Goal: Task Accomplishment & Management: Check status

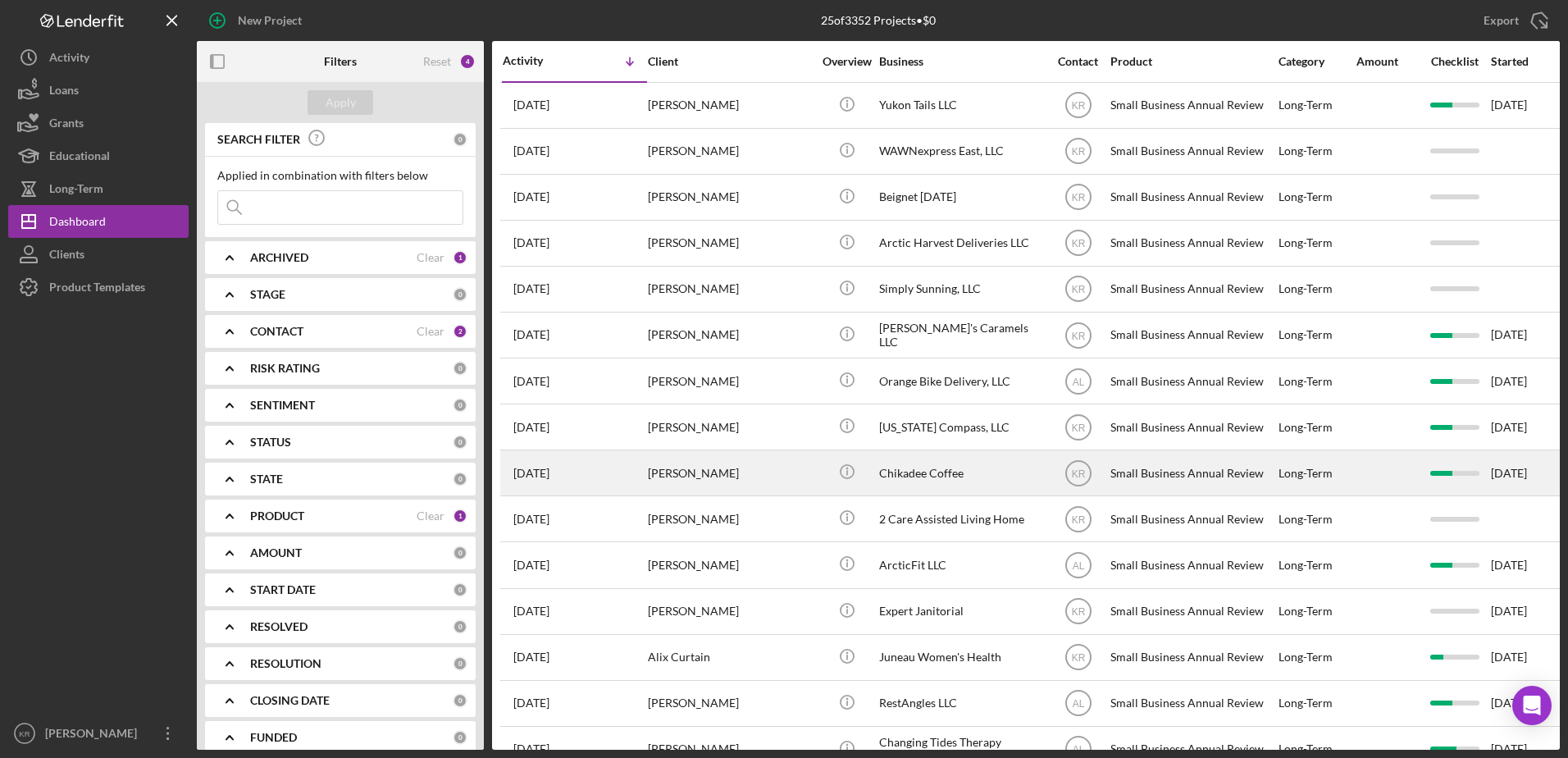
click at [683, 468] on div "[PERSON_NAME]" at bounding box center [730, 473] width 164 height 44
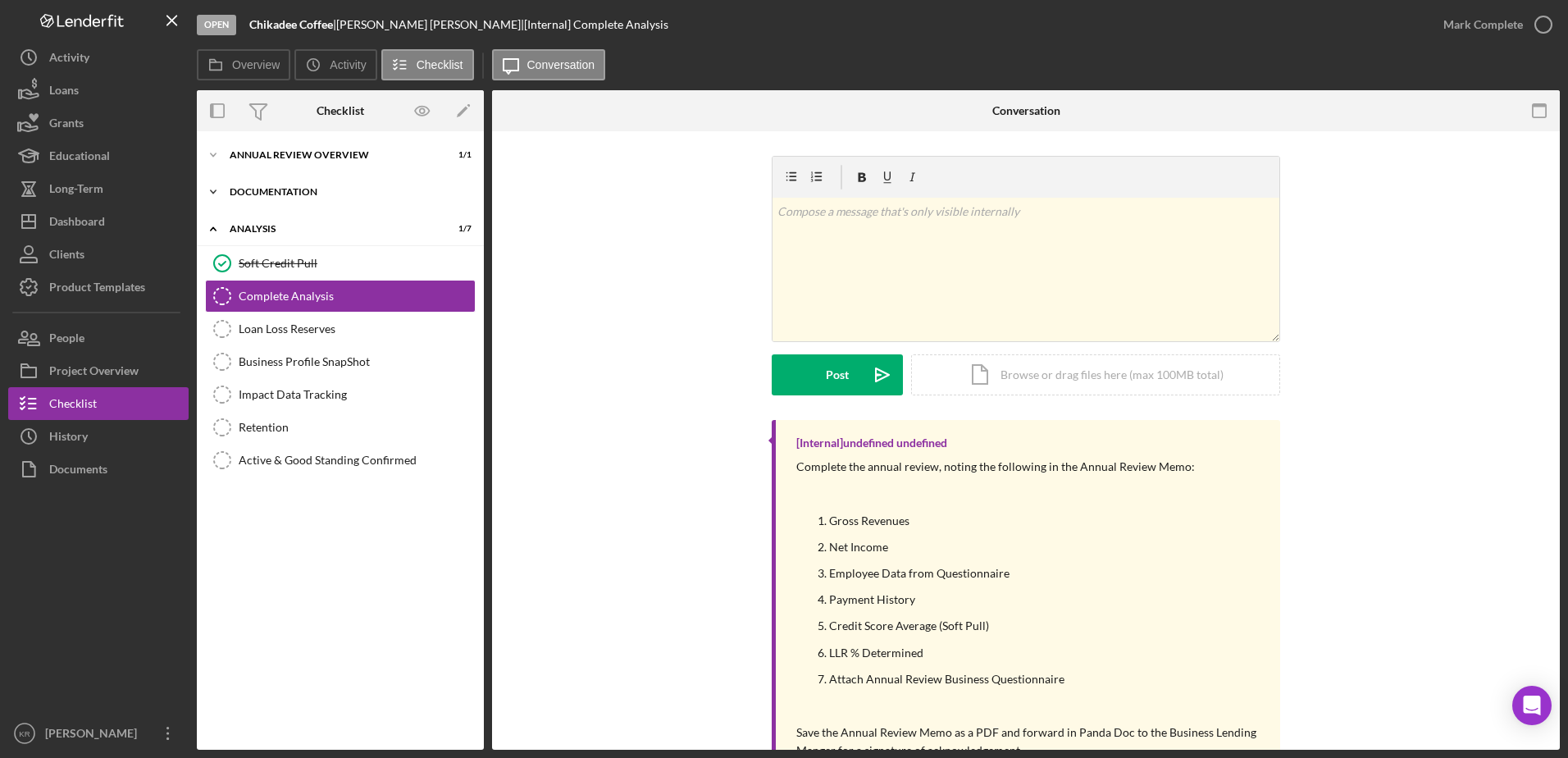
click at [305, 202] on div "Icon/Expander Documentation 3 / 3" at bounding box center [340, 191] width 287 height 33
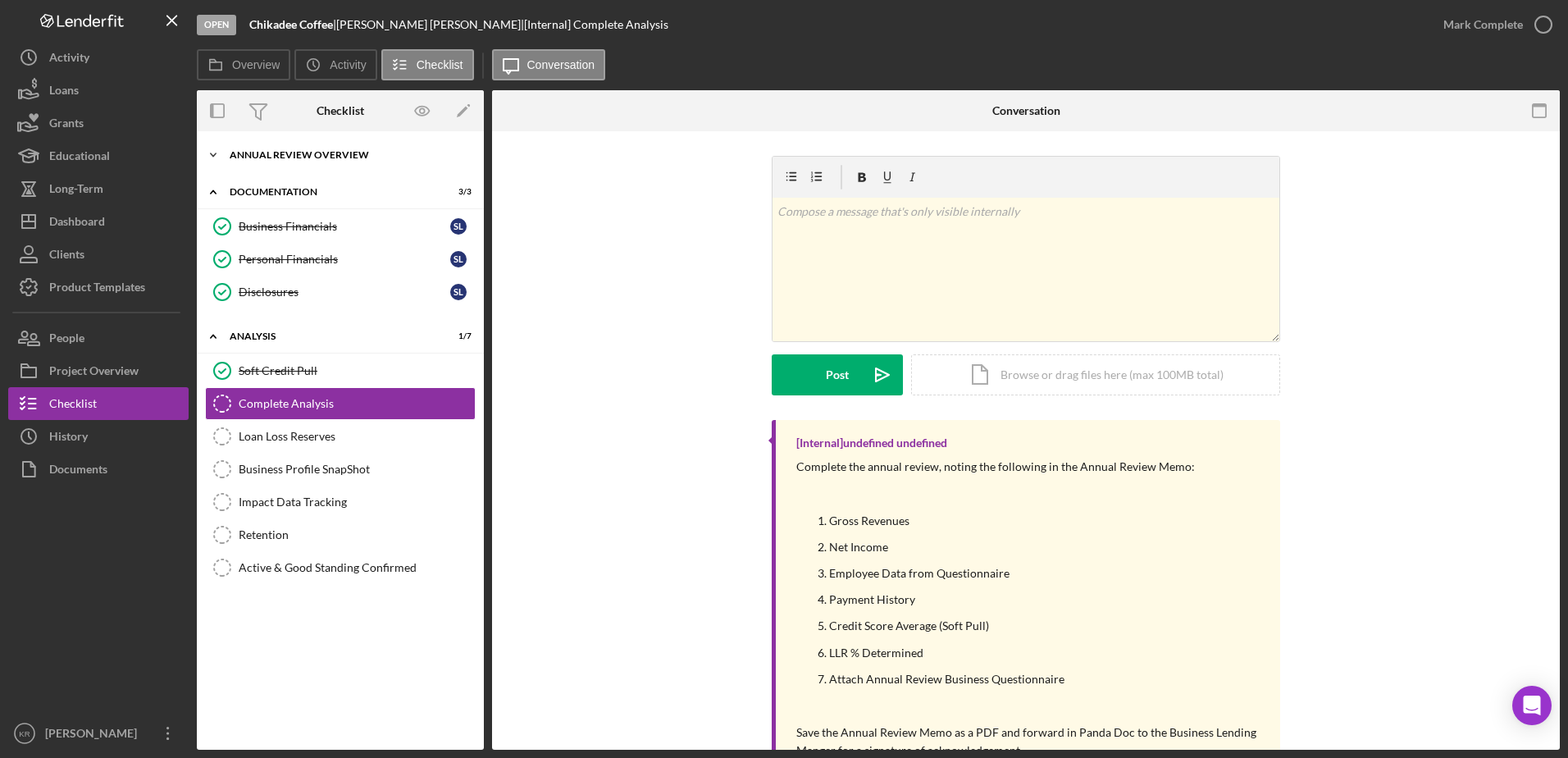
click at [337, 155] on div "Annual Review Overview" at bounding box center [346, 155] width 234 height 10
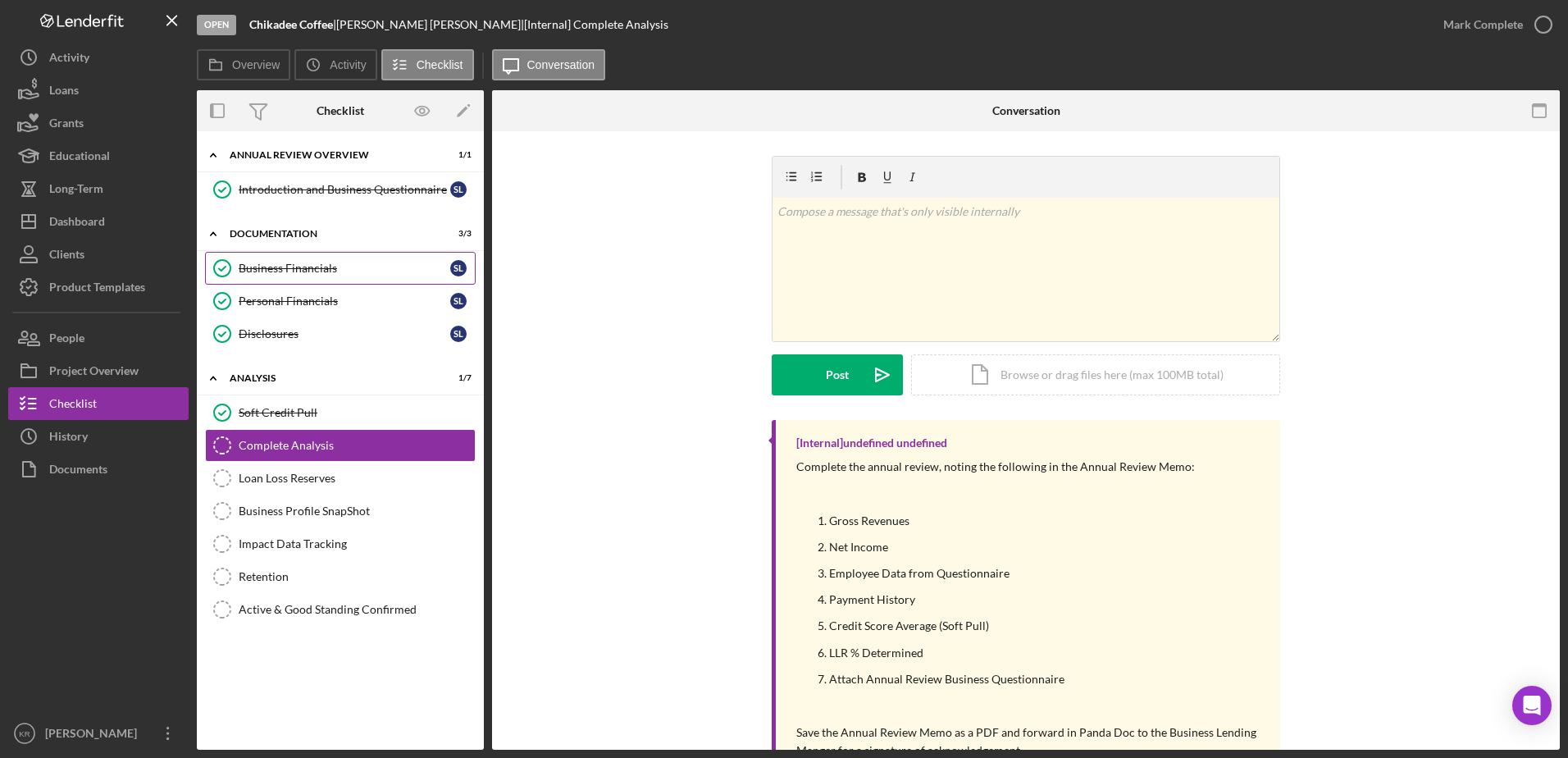
click at [288, 258] on link "Business Financials Business Financials S L" at bounding box center [340, 268] width 271 height 33
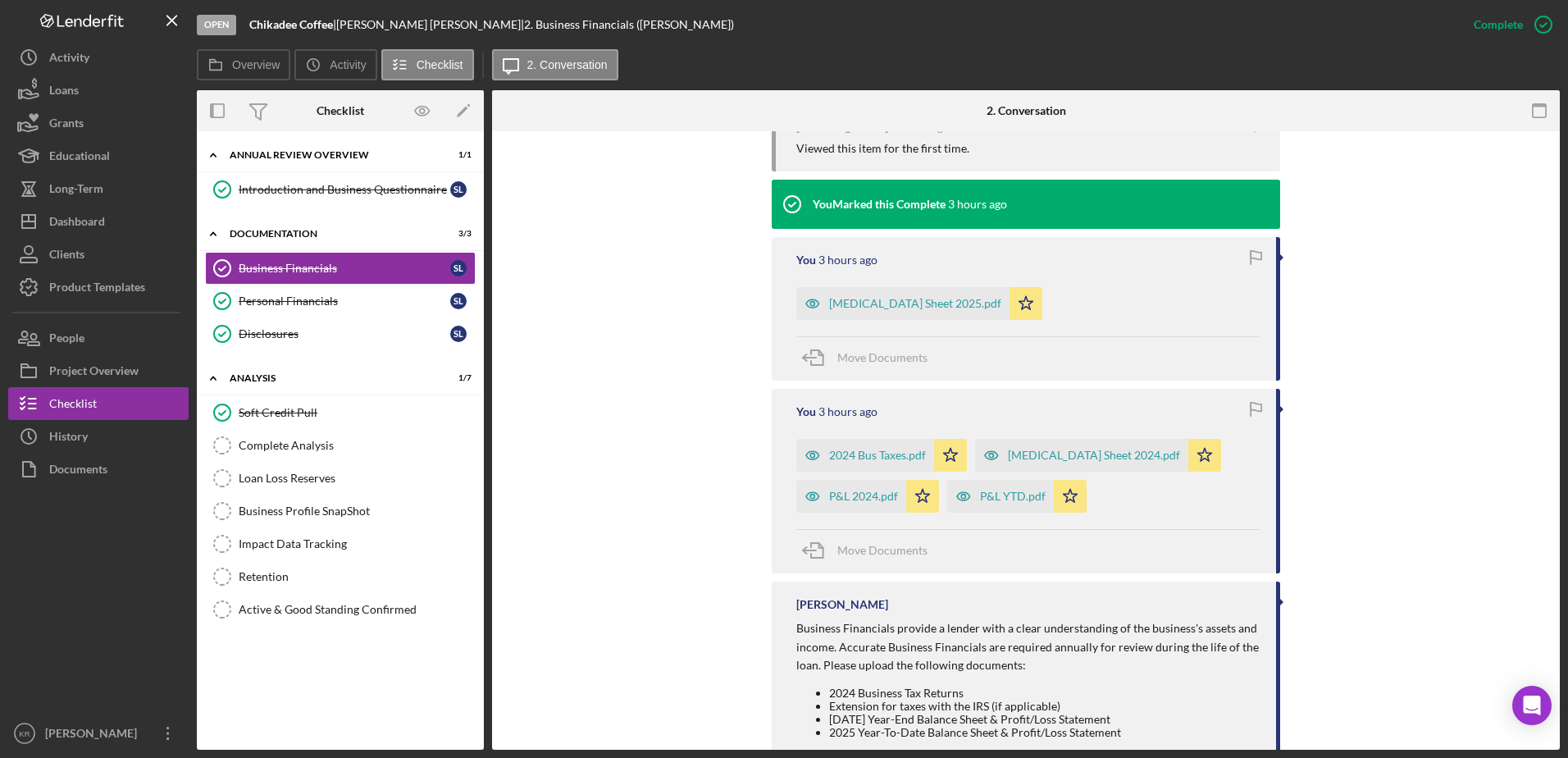
scroll to position [628, 0]
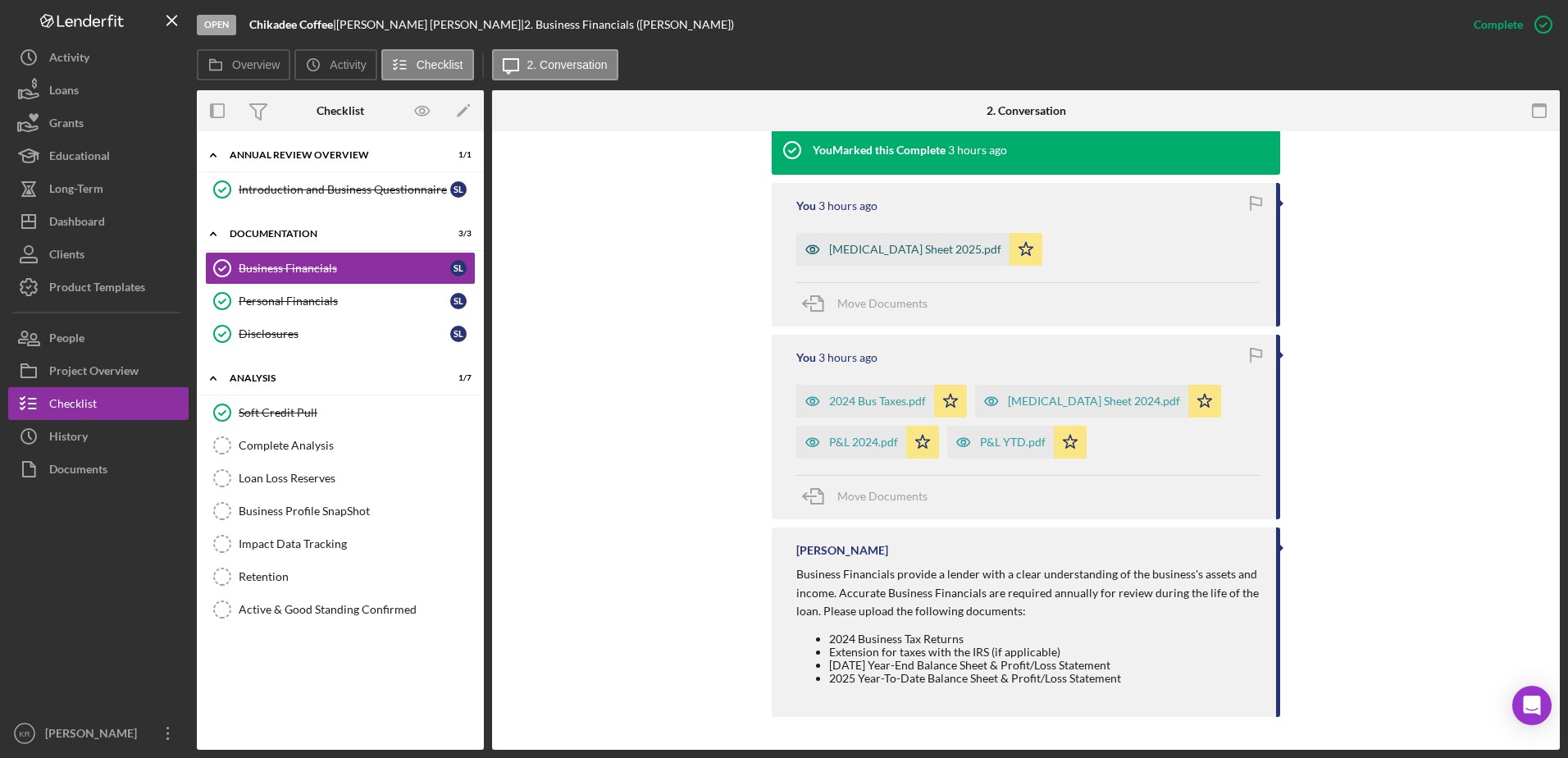
click at [840, 246] on div "[MEDICAL_DATA] Sheet 2025.pdf" at bounding box center [915, 250] width 172 height 13
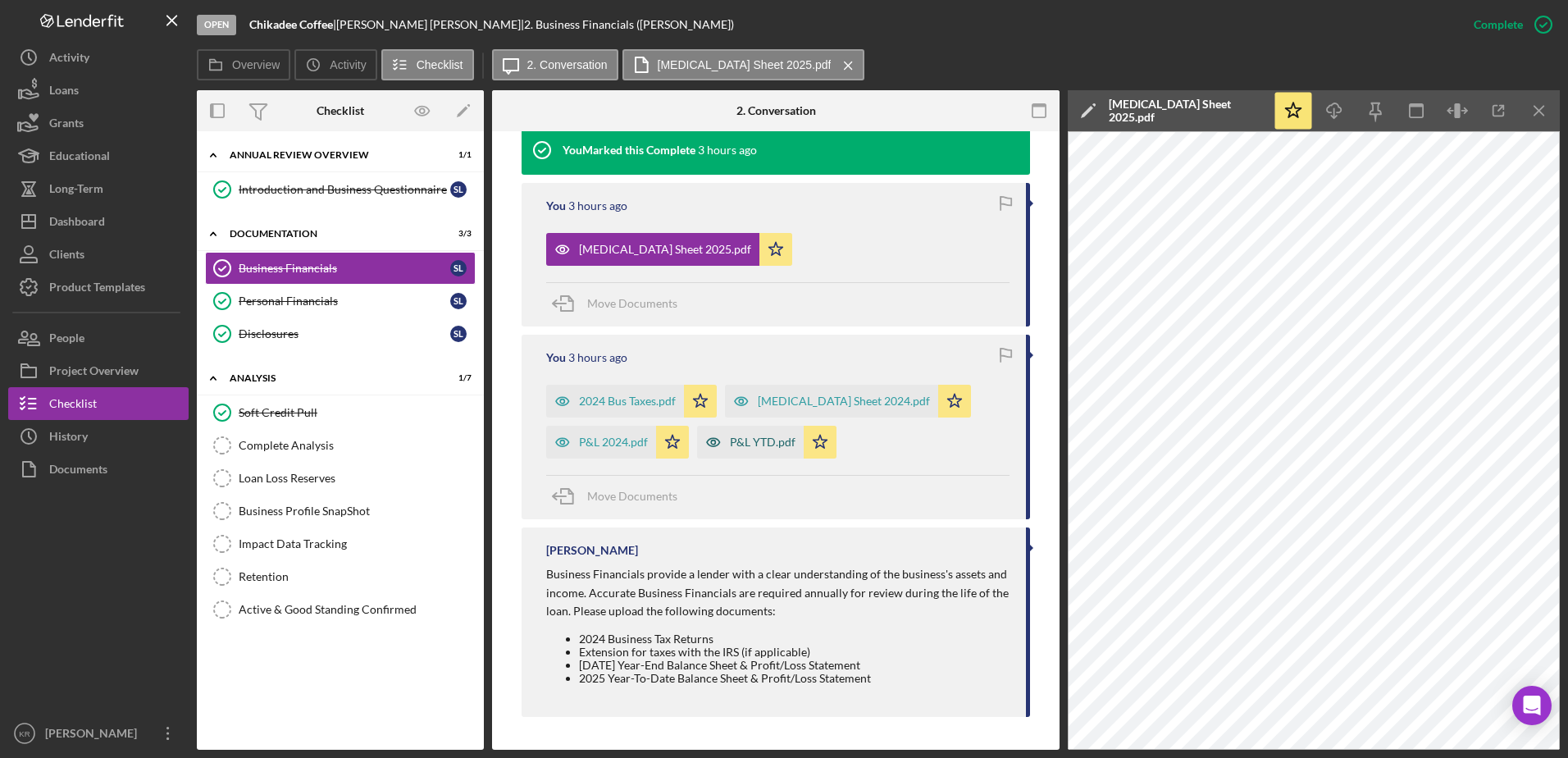
click at [774, 444] on div "P&L YTD.pdf" at bounding box center [763, 443] width 66 height 13
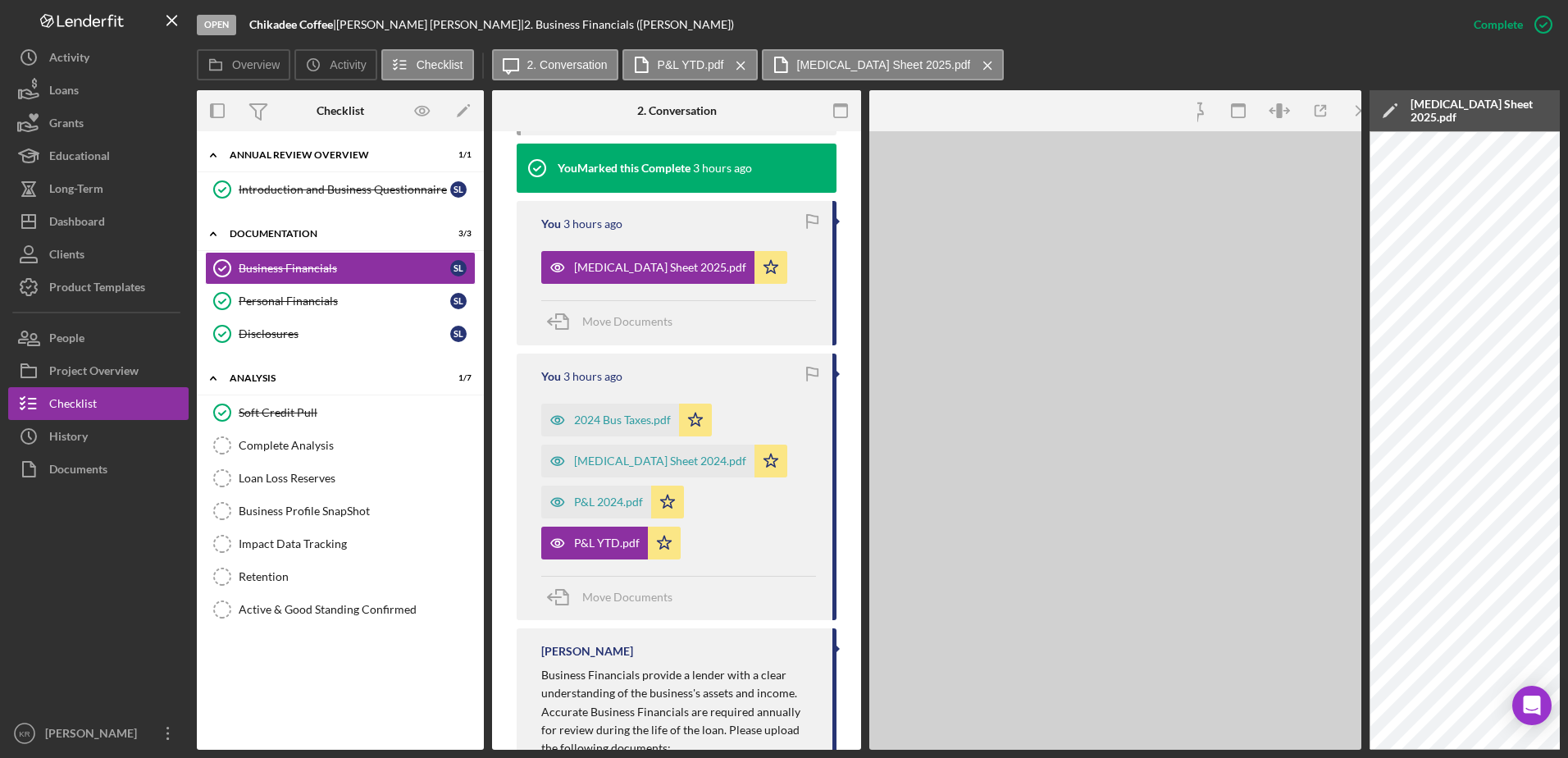
scroll to position [647, 0]
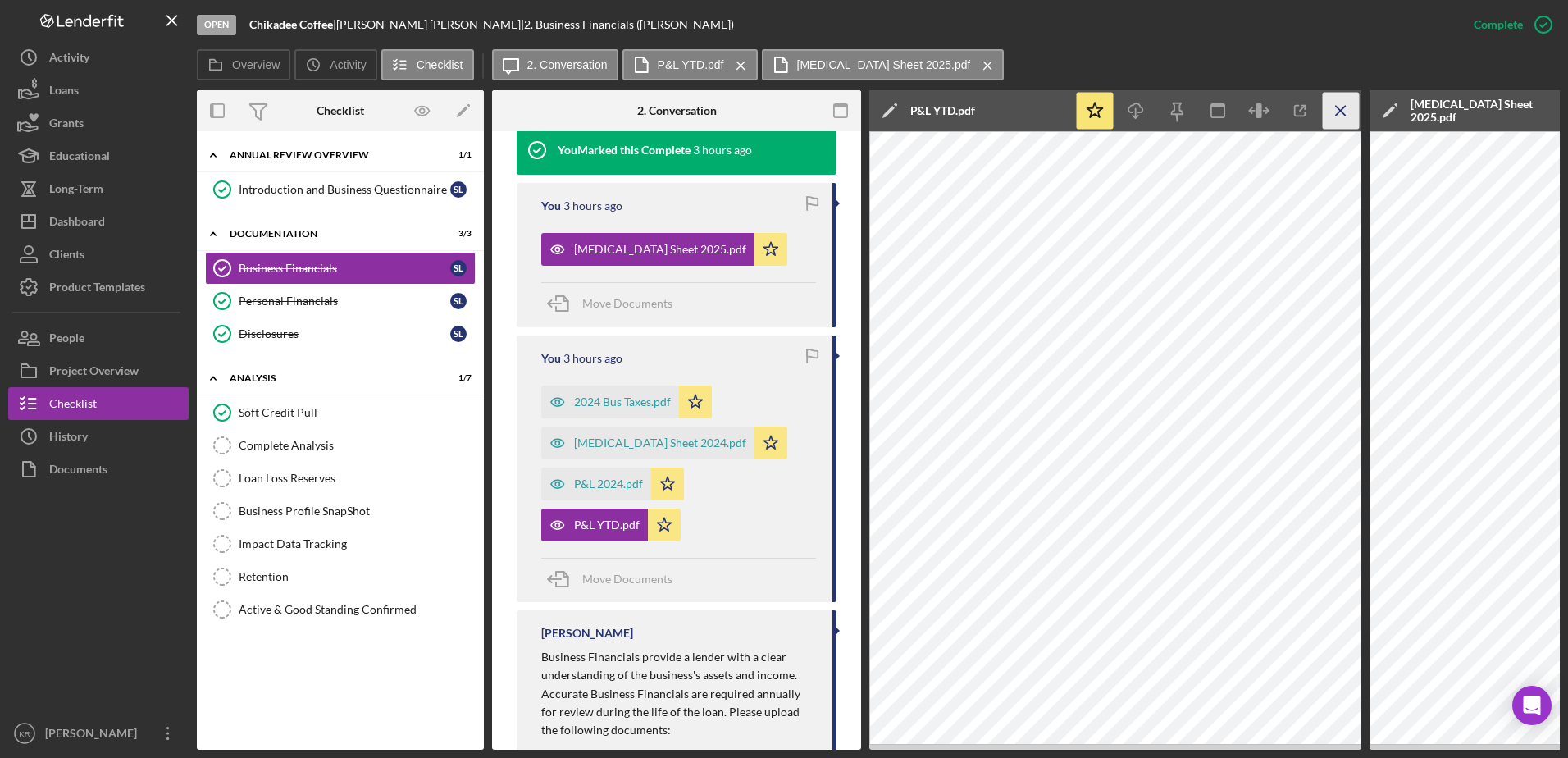
click at [1352, 121] on icon "Icon/Menu Close" at bounding box center [1341, 111] width 37 height 37
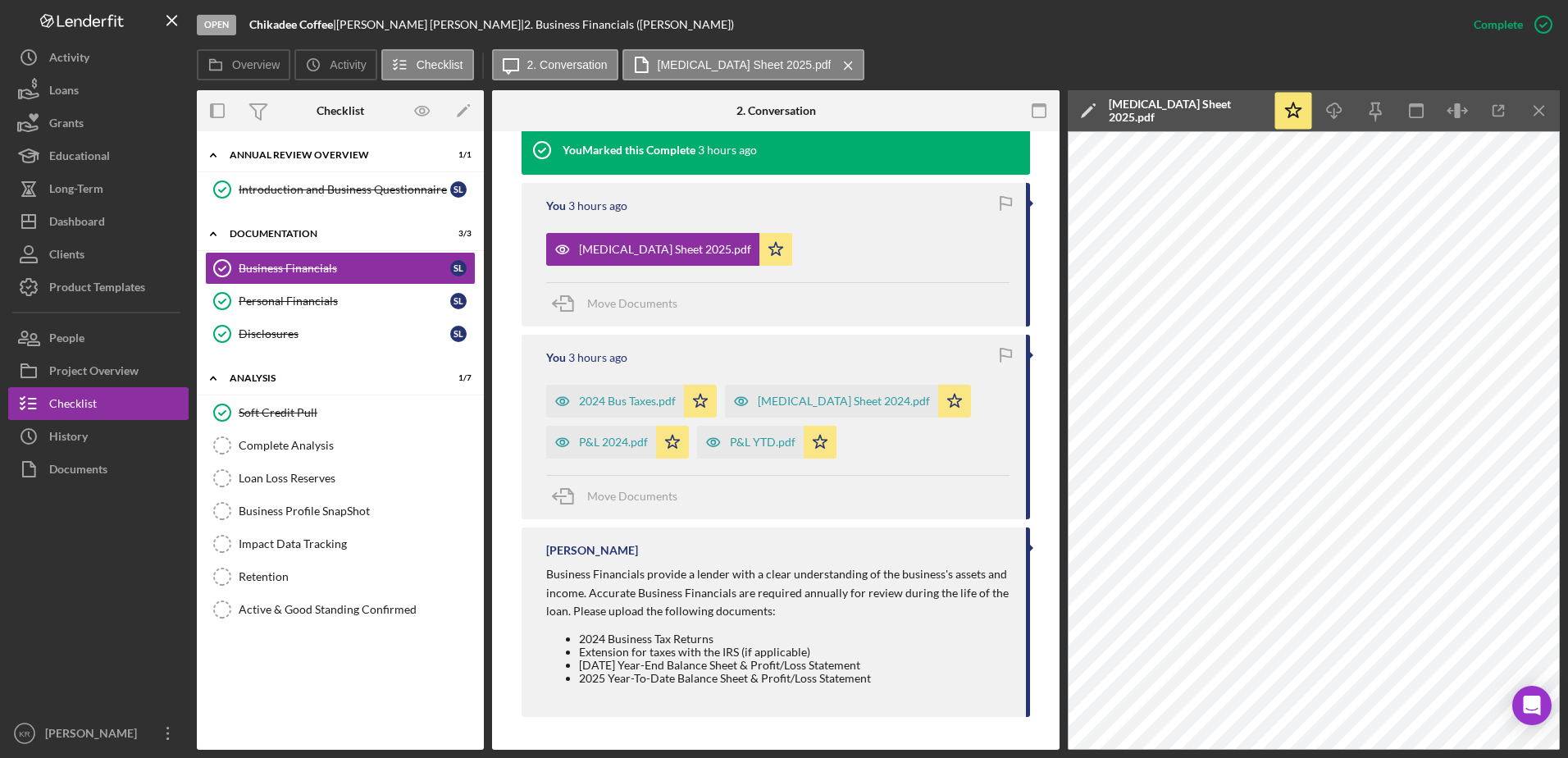
scroll to position [628, 0]
click at [760, 401] on div "[MEDICAL_DATA] Sheet 2024.pdf" at bounding box center [844, 401] width 172 height 13
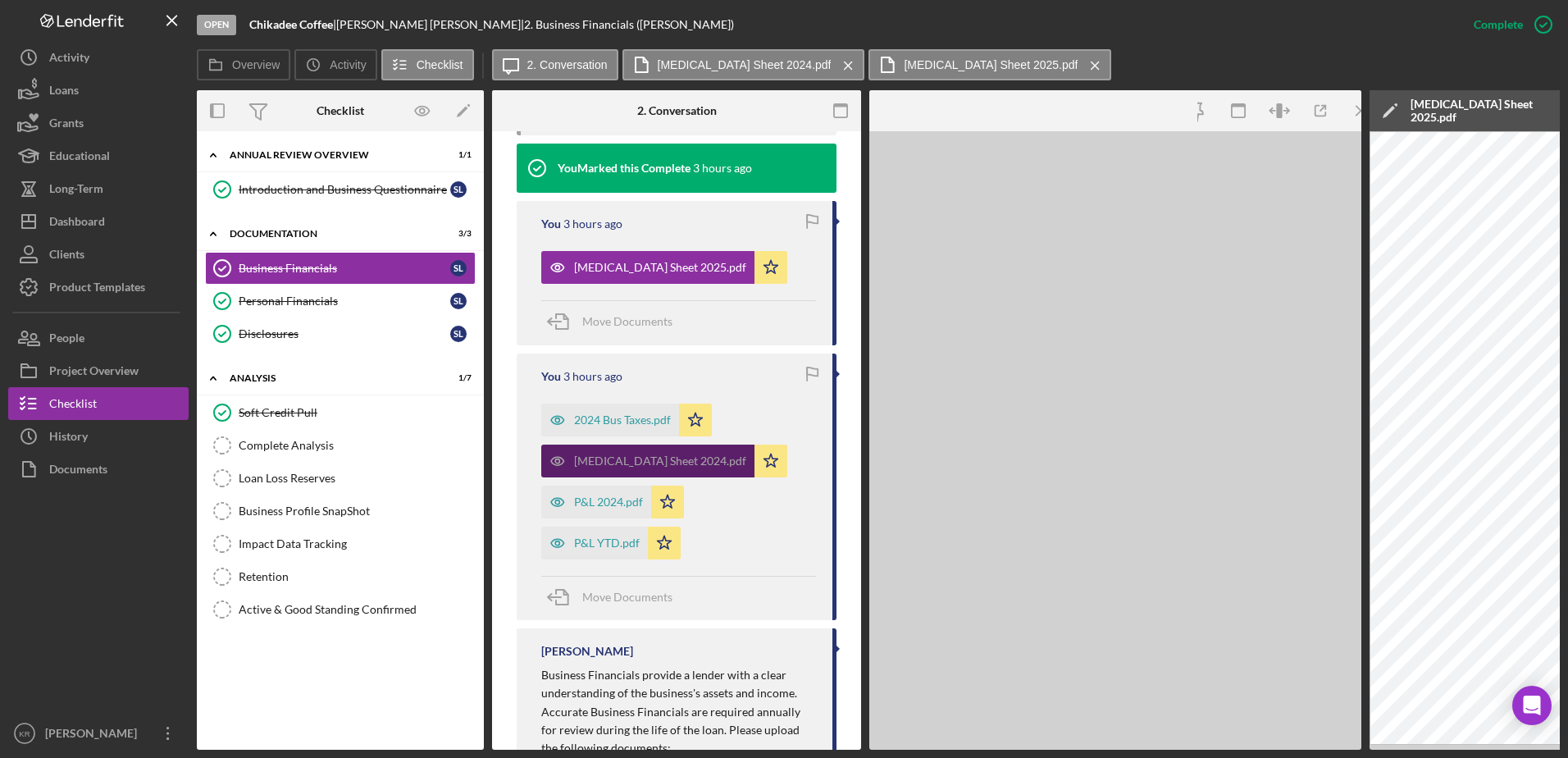
scroll to position [647, 0]
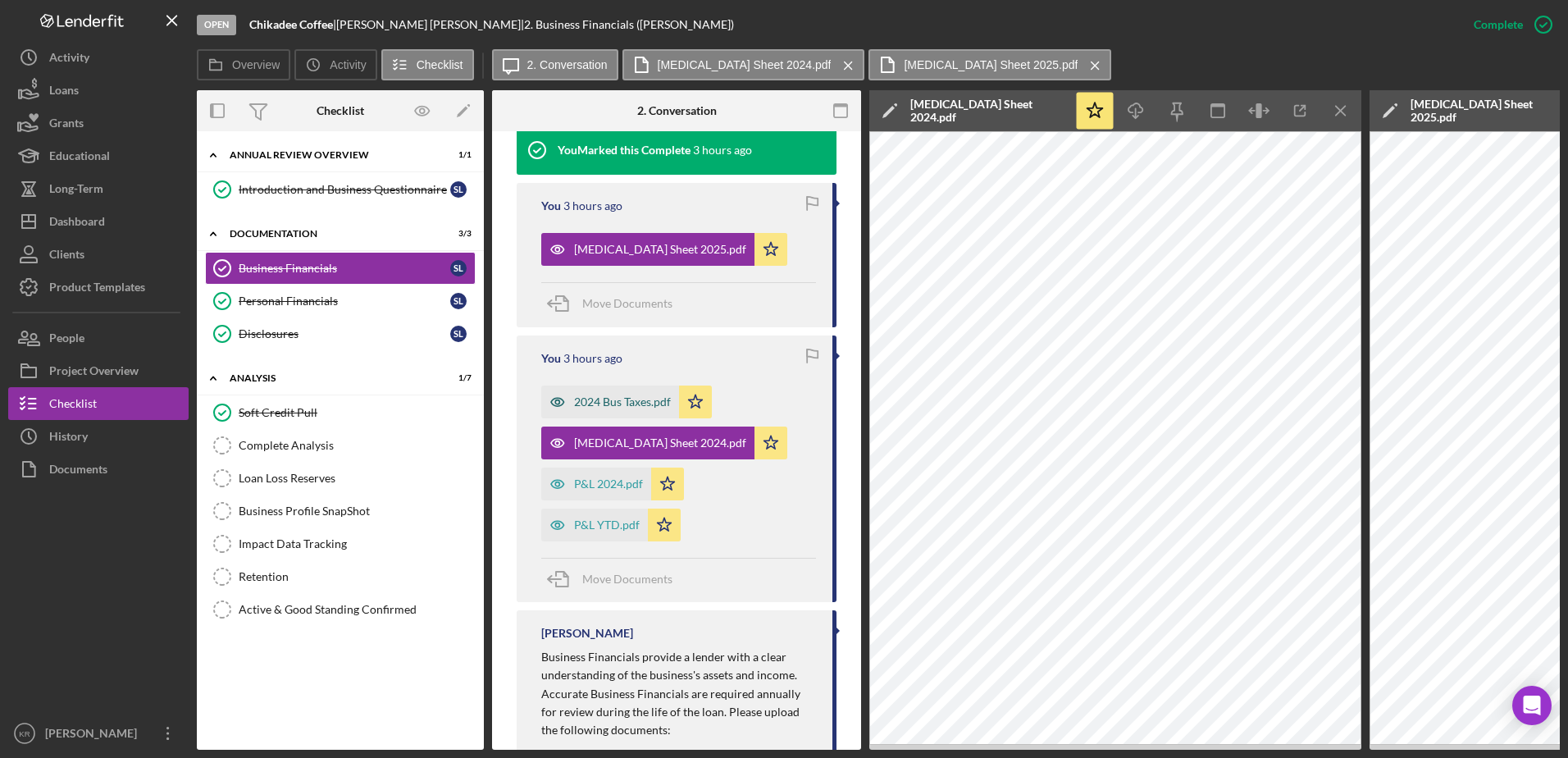
click at [585, 400] on div "2024 Bus Taxes.pdf" at bounding box center [622, 402] width 97 height 13
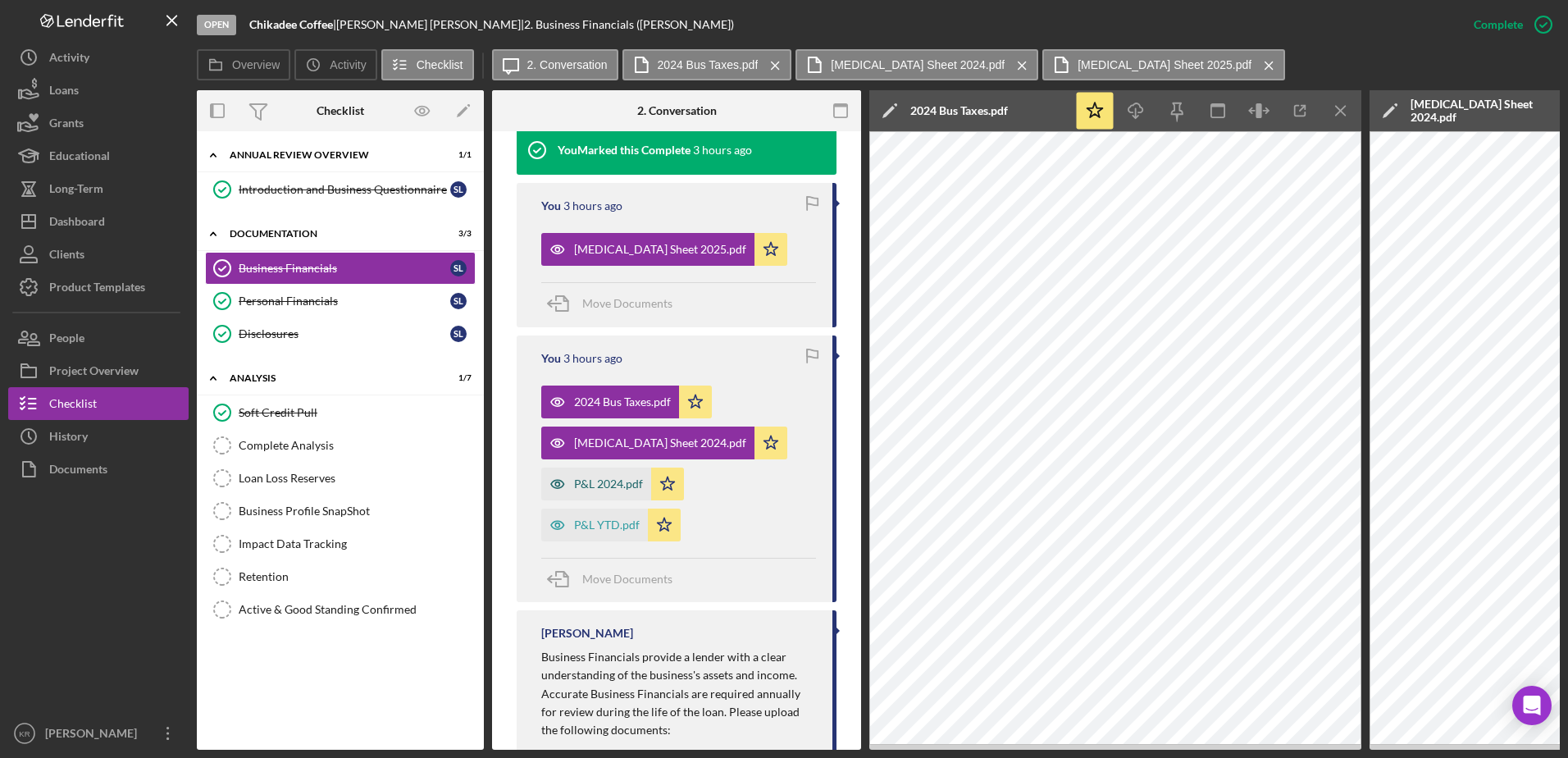
click at [585, 478] on div "P&L 2024.pdf" at bounding box center [609, 484] width 69 height 13
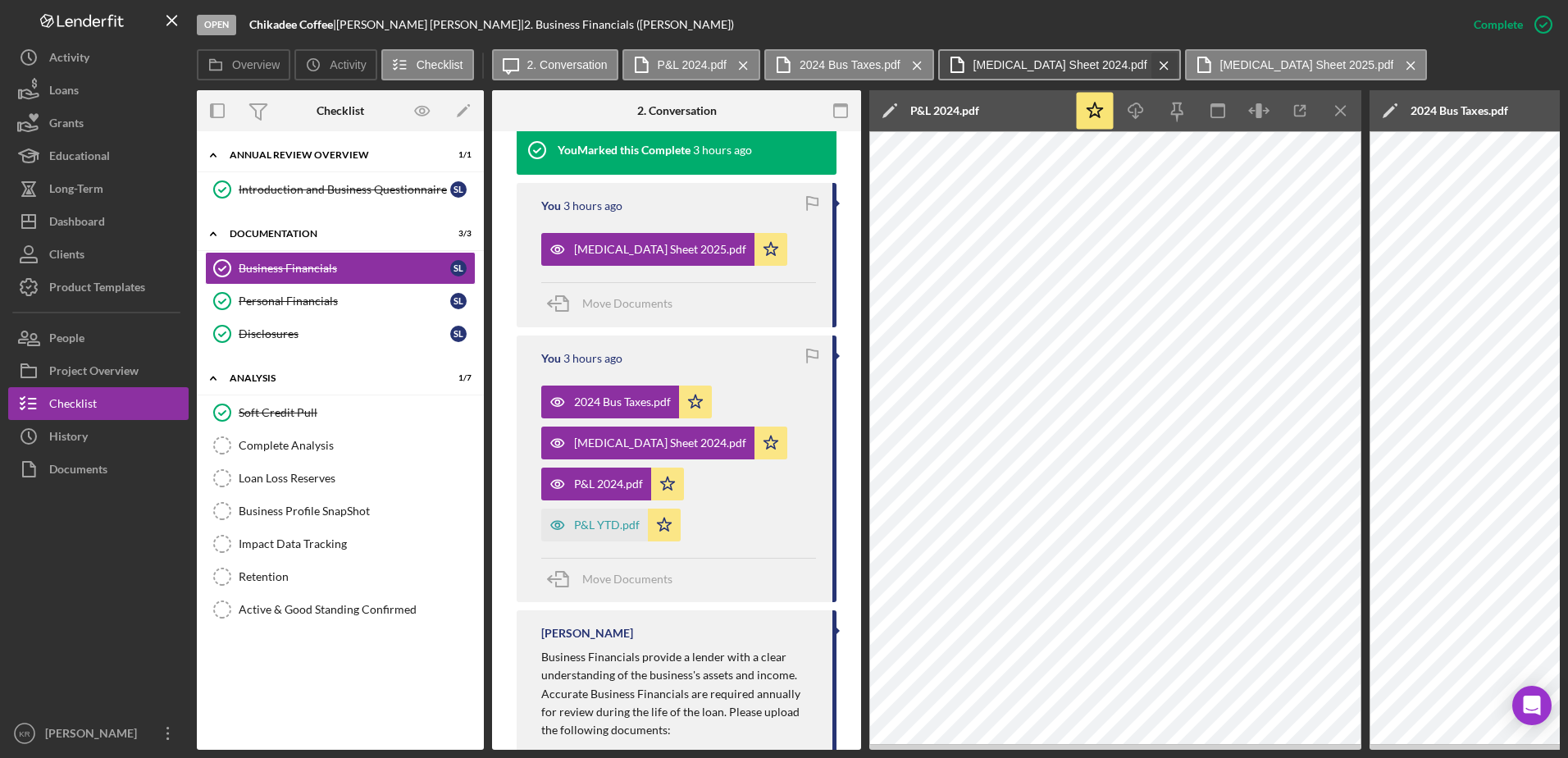
click at [1150, 66] on icon "Icon/Menu Close" at bounding box center [1164, 66] width 29 height 41
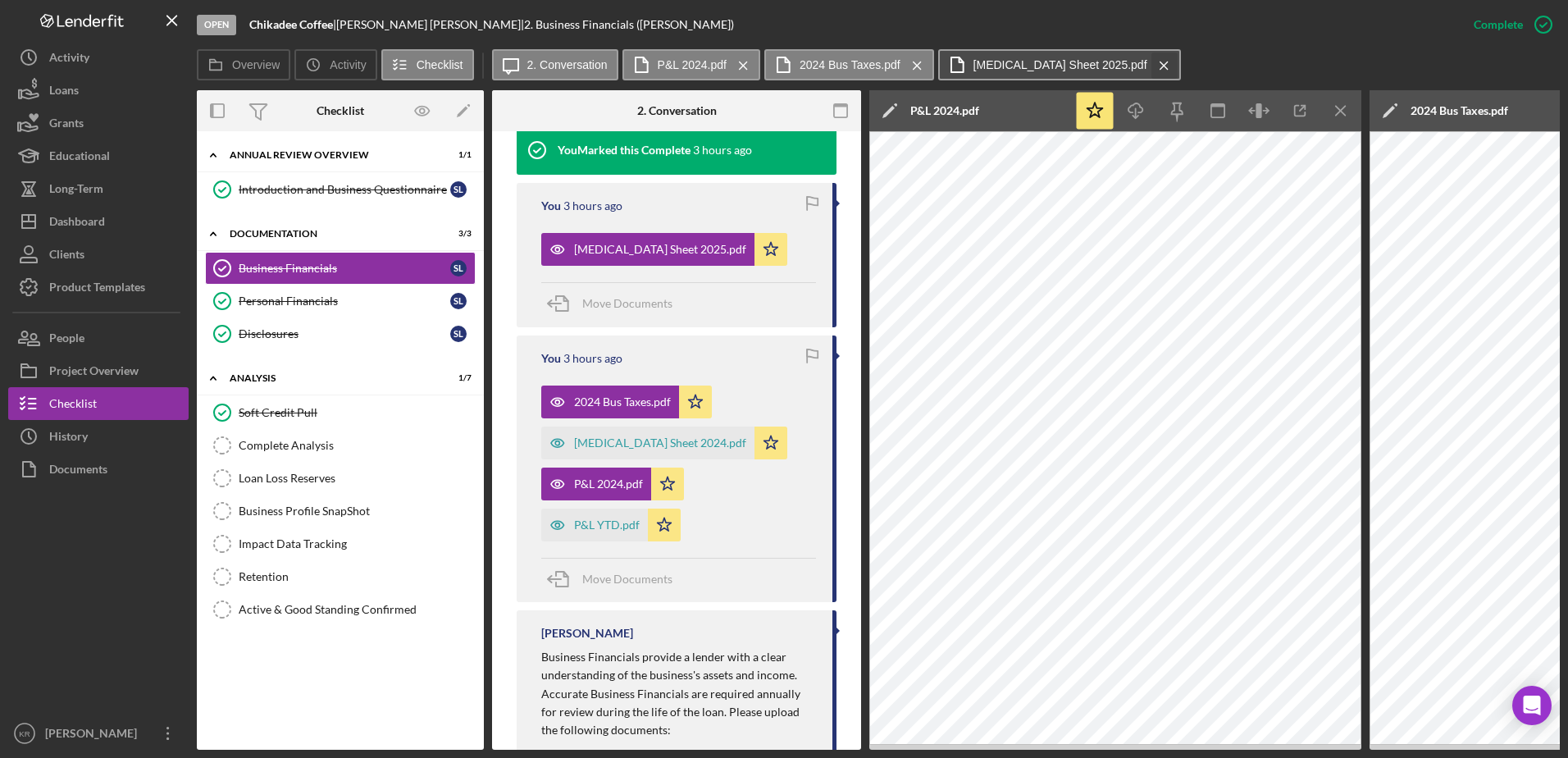
click at [1150, 67] on icon "Icon/Menu Close" at bounding box center [1164, 66] width 29 height 41
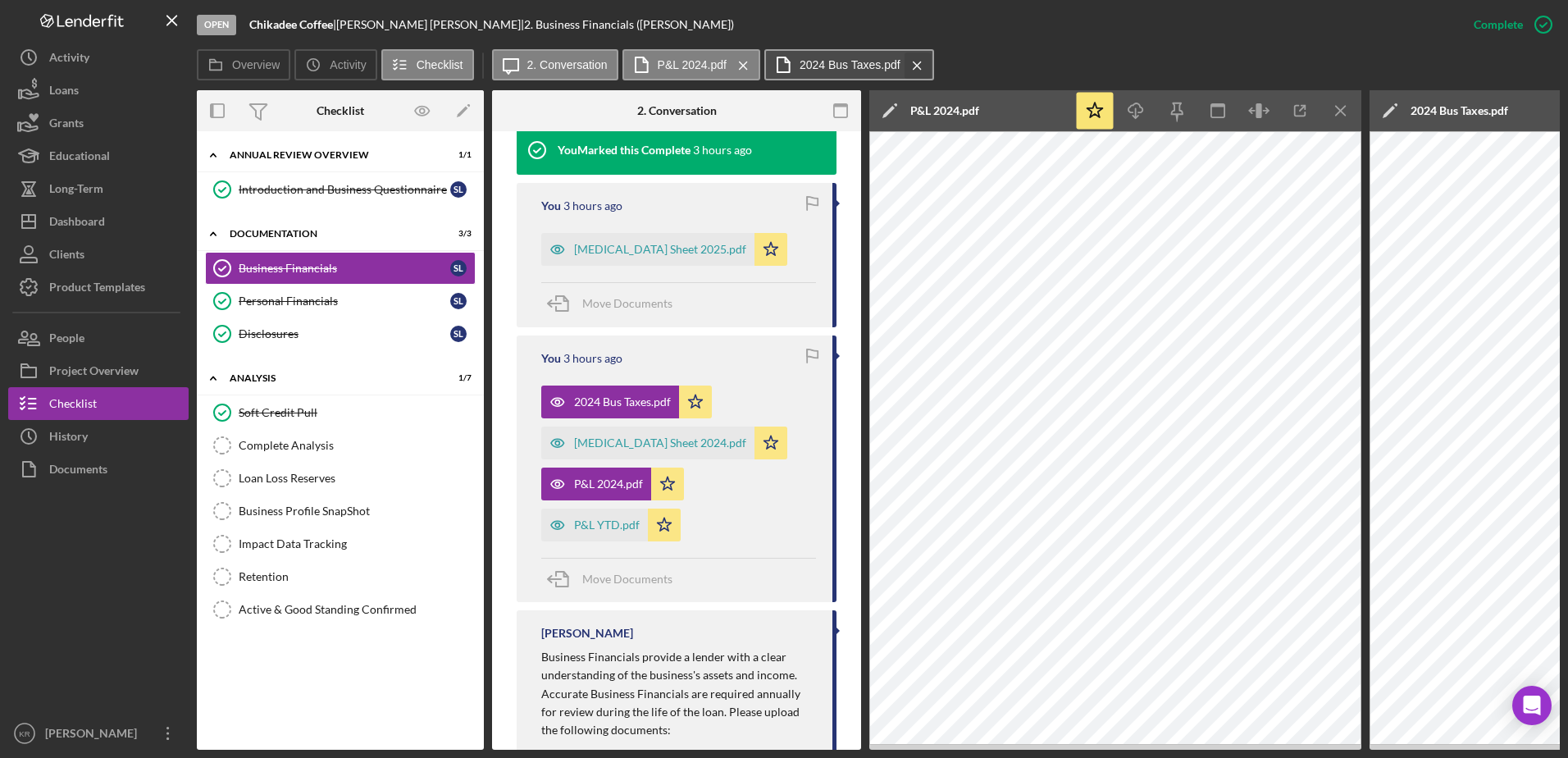
click at [924, 64] on icon "Icon/Menu Close" at bounding box center [917, 66] width 29 height 41
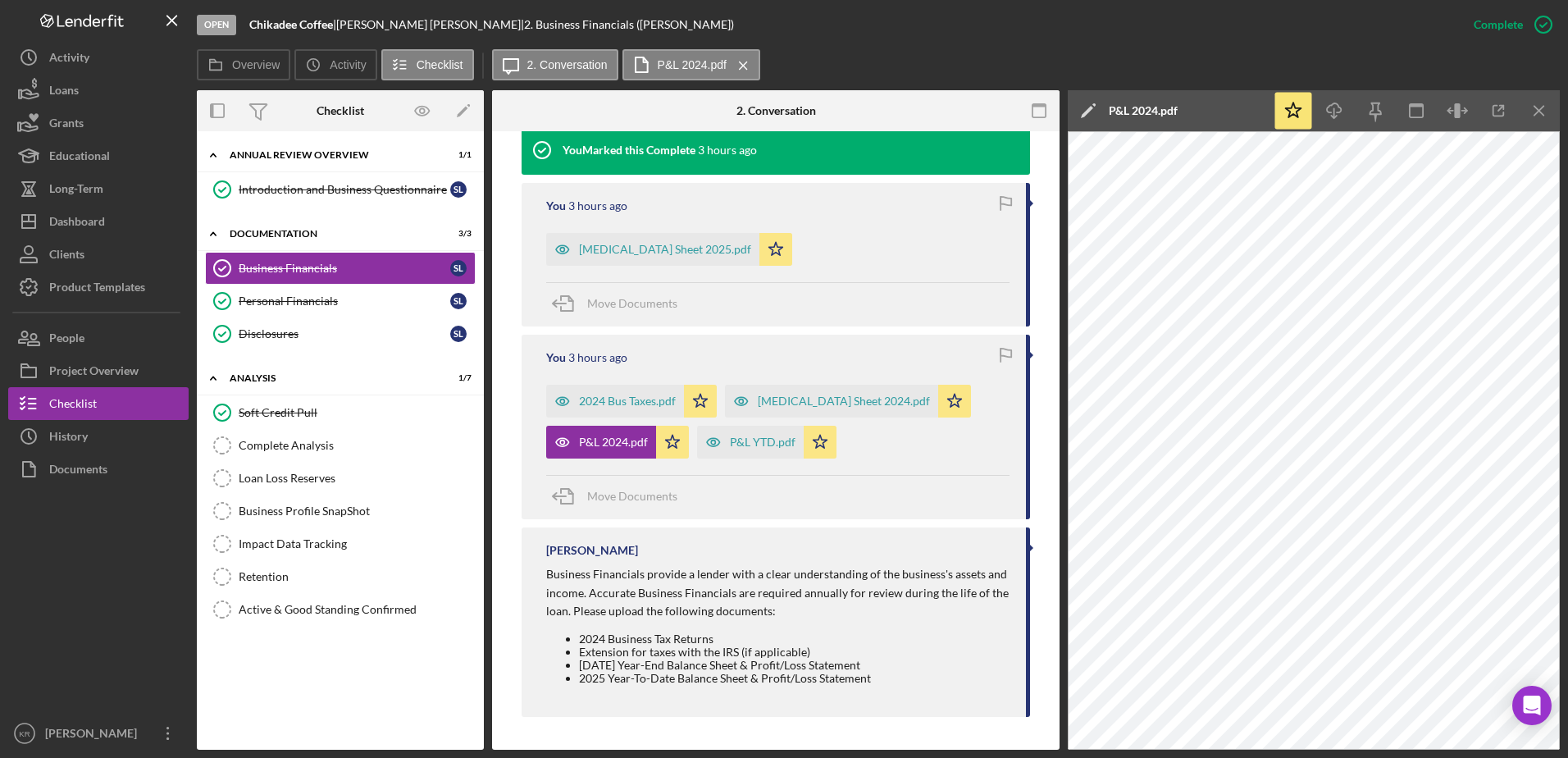
scroll to position [628, 0]
click at [747, 66] on icon "Icon/Menu Close" at bounding box center [744, 66] width 29 height 41
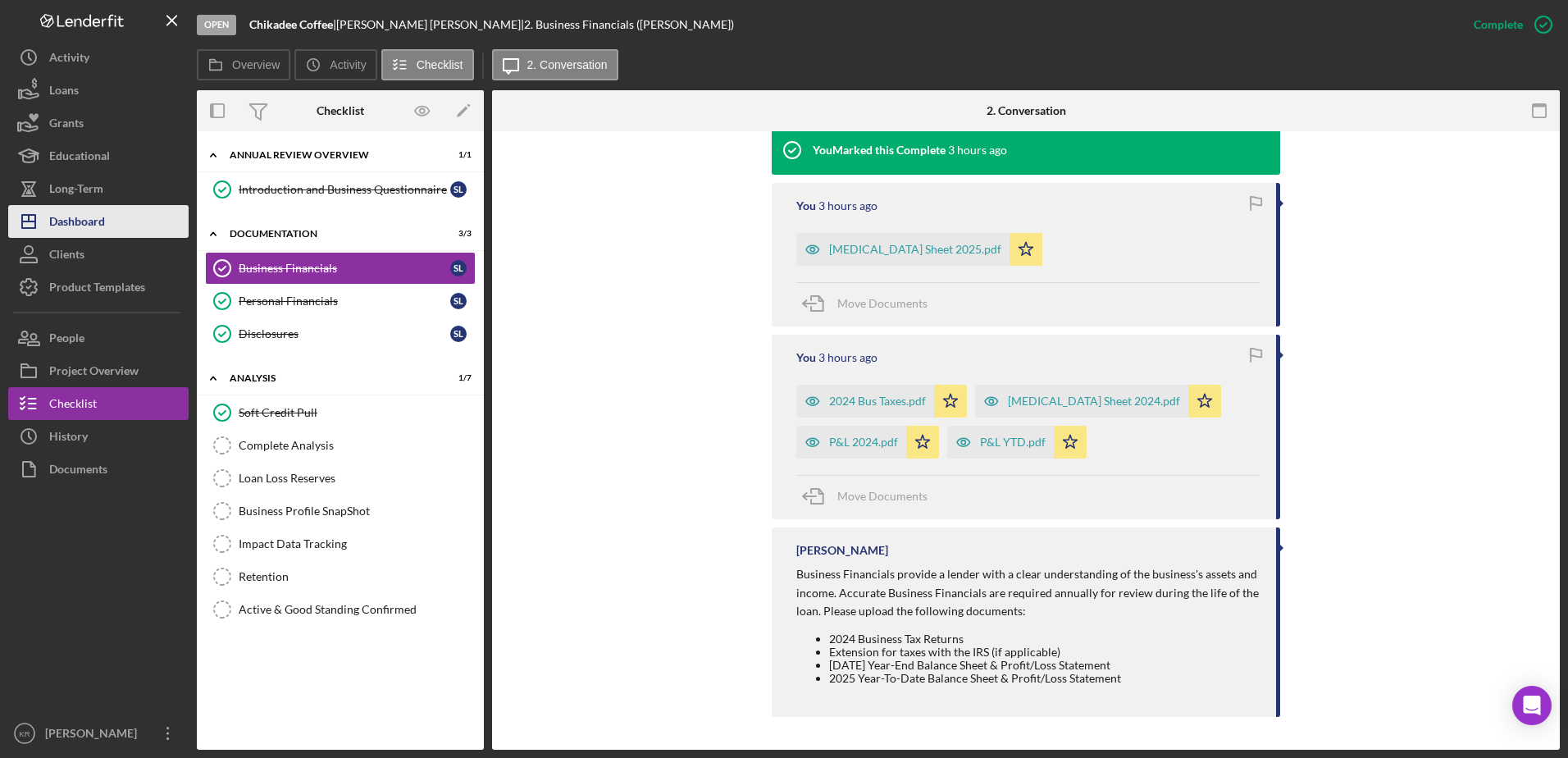
click at [113, 231] on button "Icon/Dashboard Dashboard" at bounding box center [99, 221] width 180 height 33
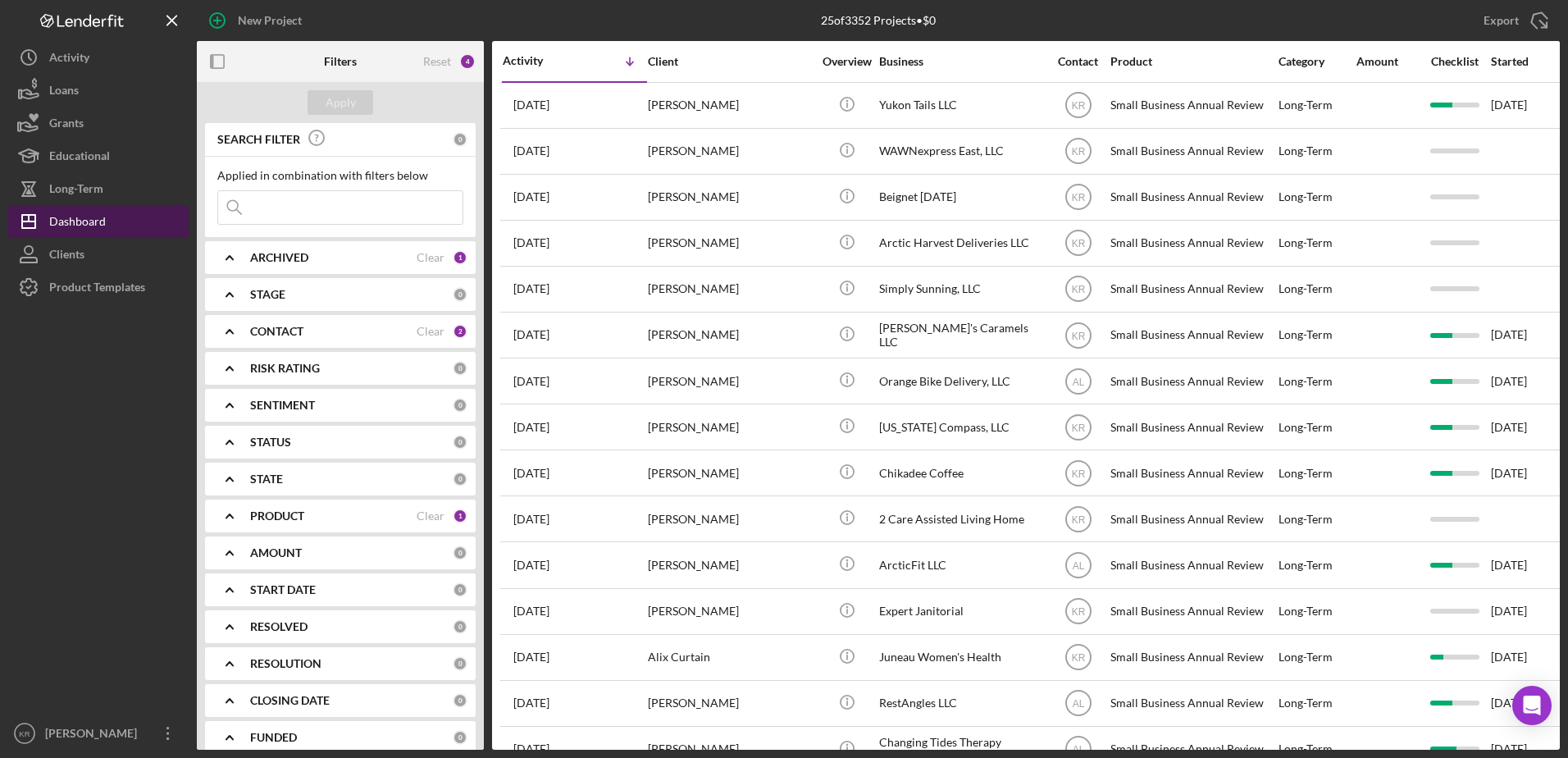
click at [100, 210] on div "Dashboard" at bounding box center [77, 223] width 56 height 37
